Goal: Find specific page/section: Find specific page/section

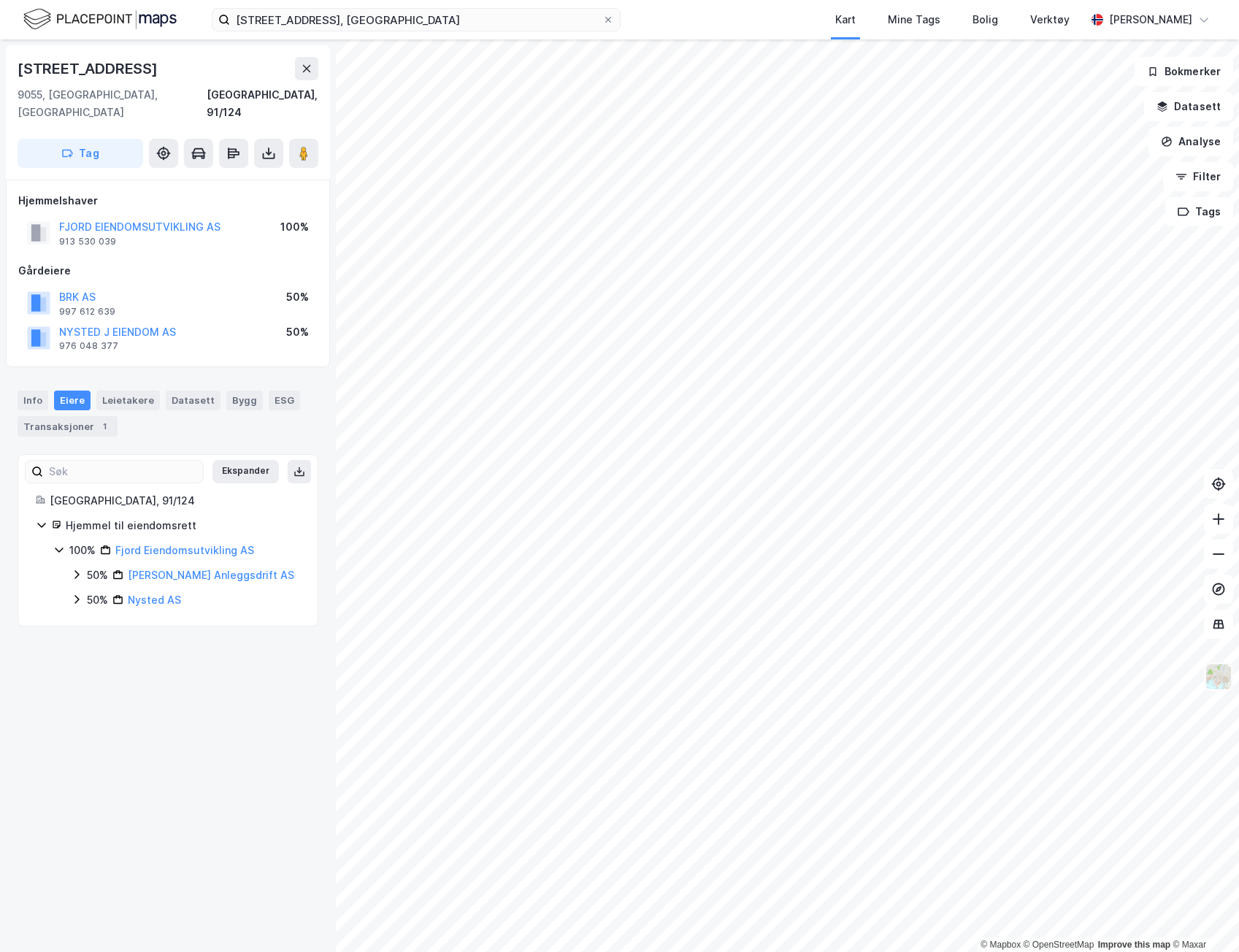
click at [1218, 683] on img at bounding box center [1219, 677] width 28 height 28
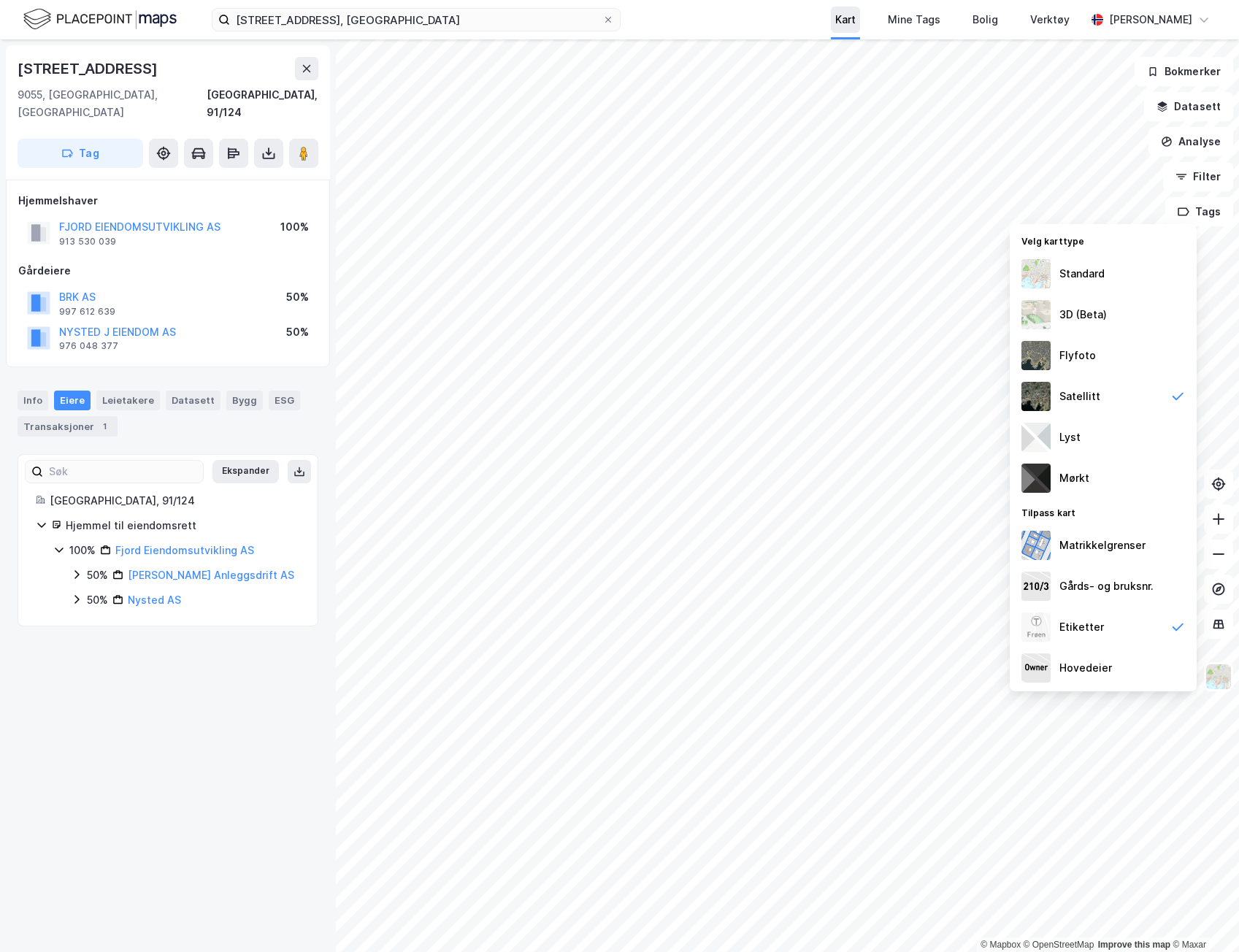
click at [856, 23] on div "Kart" at bounding box center [845, 20] width 20 height 18
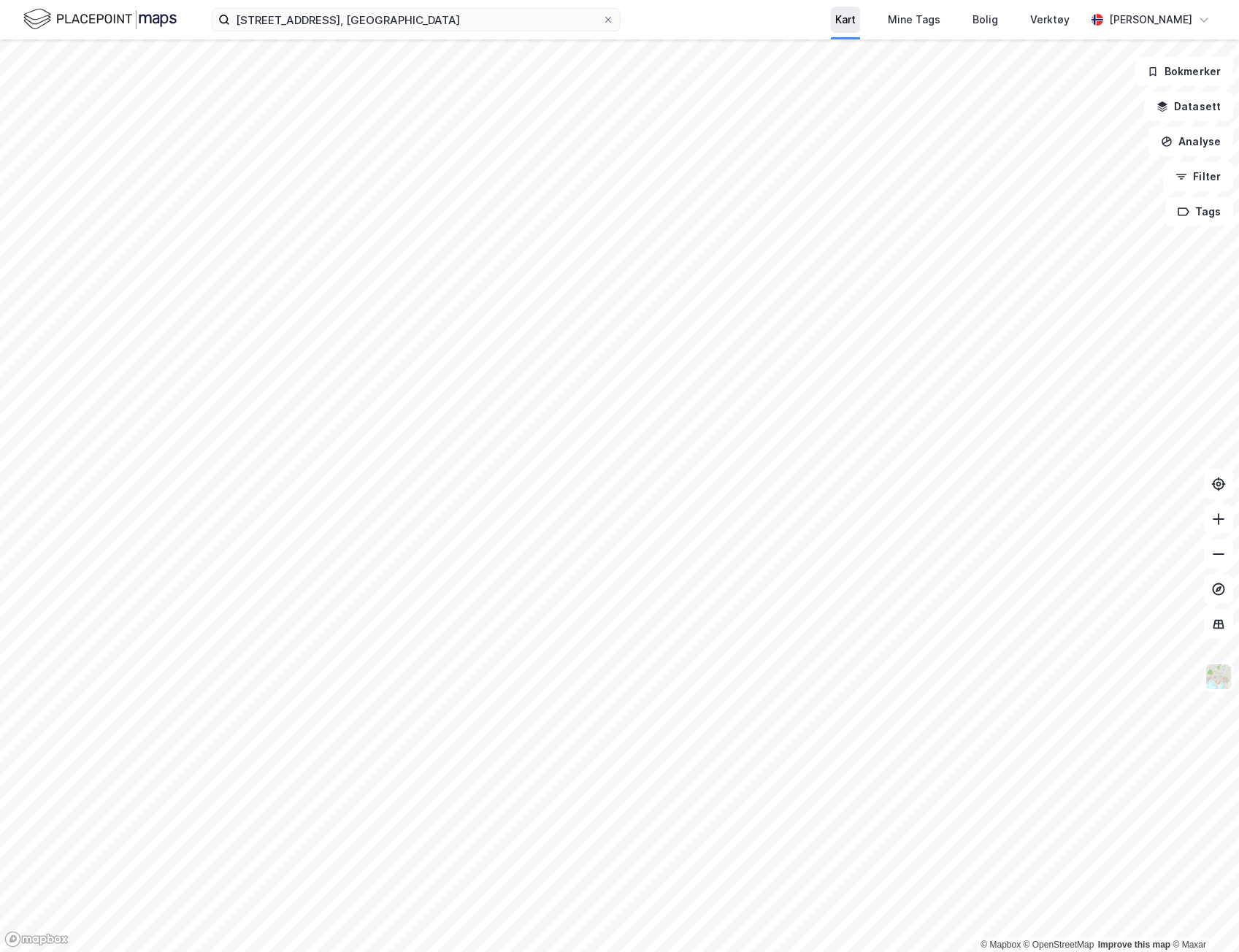
click at [856, 23] on div "Kart" at bounding box center [845, 20] width 20 height 18
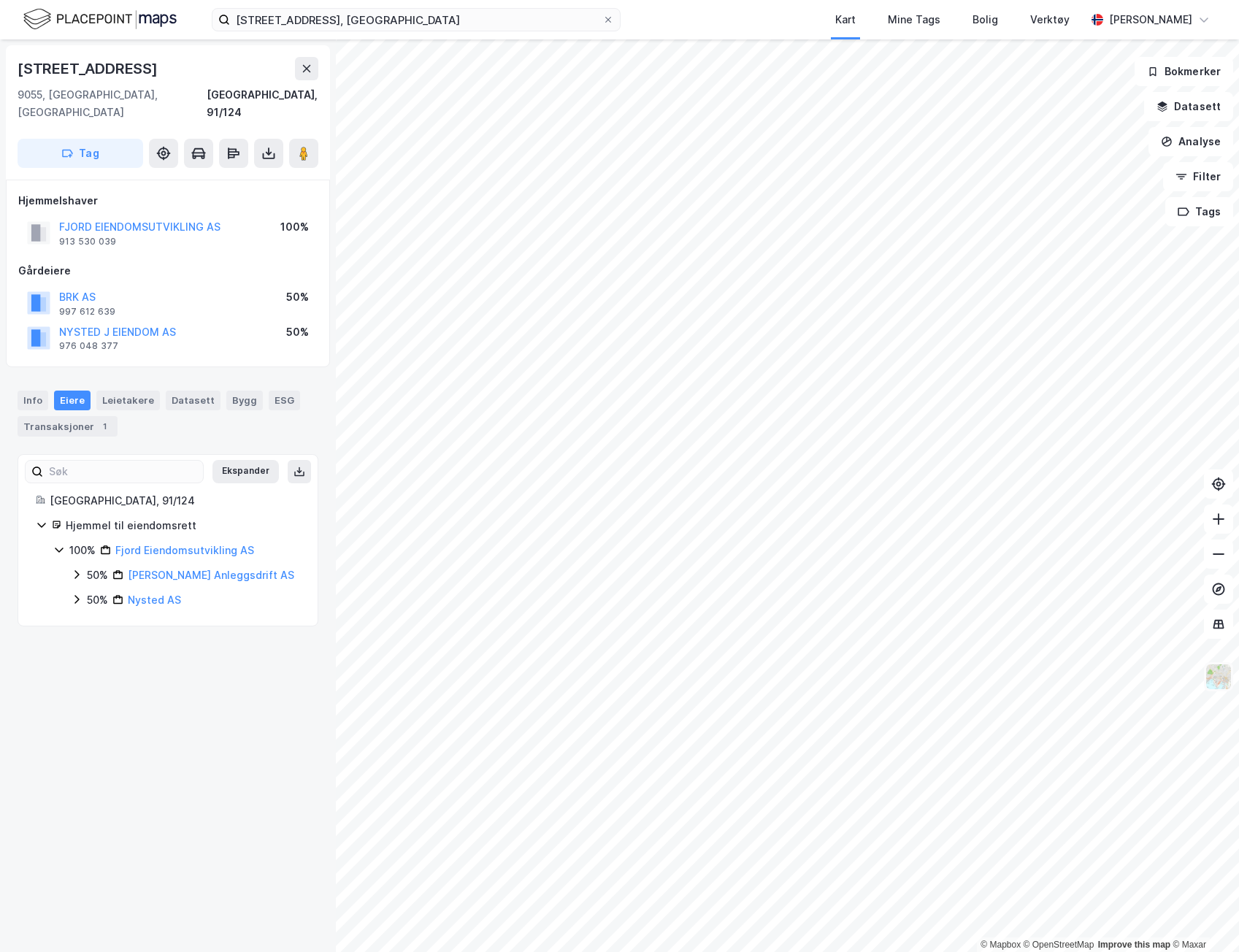
click at [1216, 686] on img at bounding box center [1219, 677] width 28 height 28
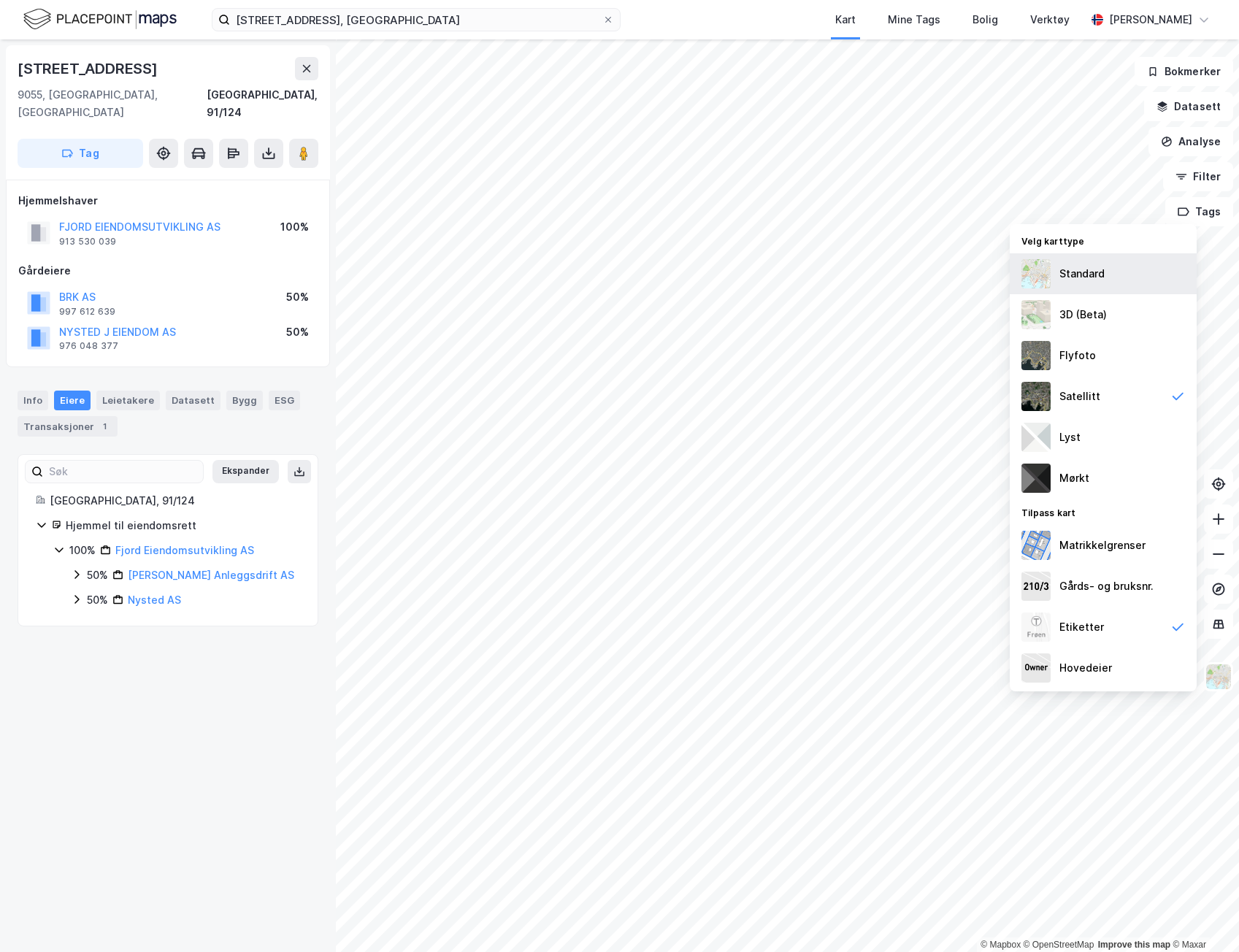
click at [1120, 271] on div "Standard" at bounding box center [1103, 274] width 187 height 41
